Goal: Register for event/course

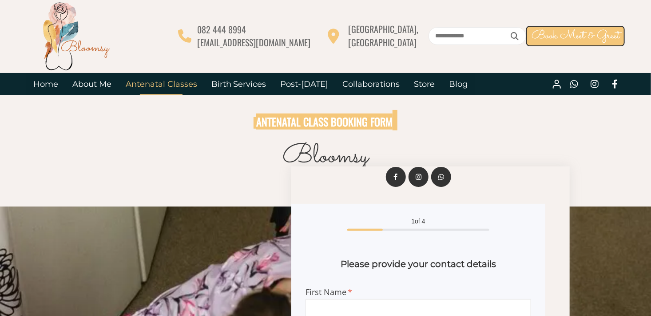
click at [151, 85] on link "Antenatal Classes" at bounding box center [162, 84] width 86 height 22
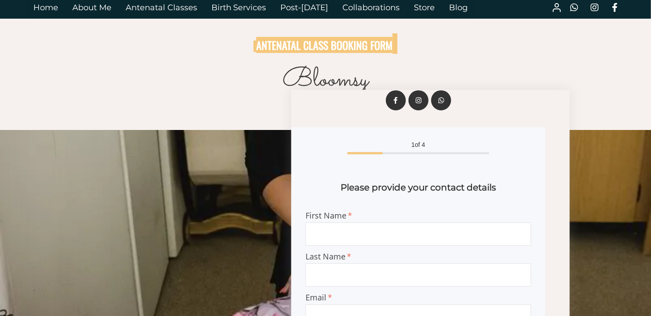
scroll to position [178, 0]
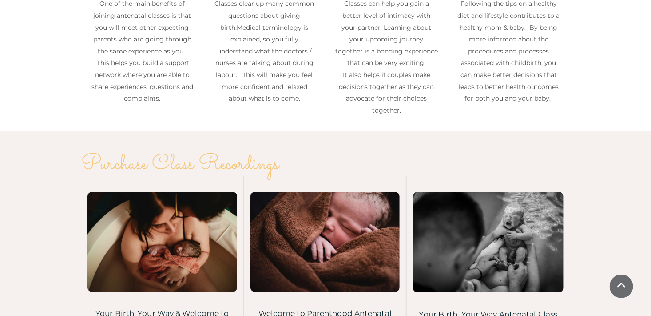
scroll to position [1422, 0]
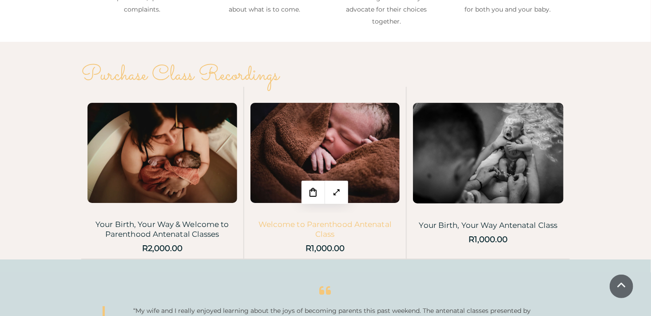
click at [339, 224] on link "Welcome to Parenthood Antenatal Class" at bounding box center [325, 229] width 133 height 19
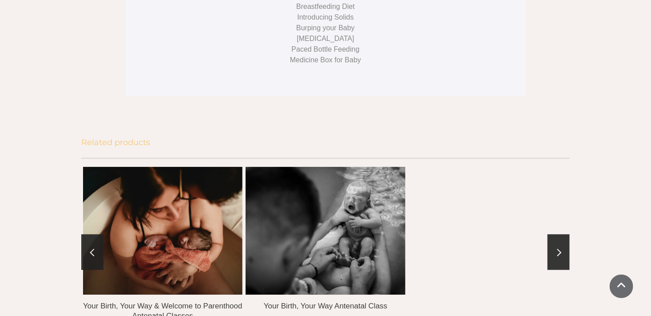
scroll to position [804, 0]
